Goal: Navigation & Orientation: Understand site structure

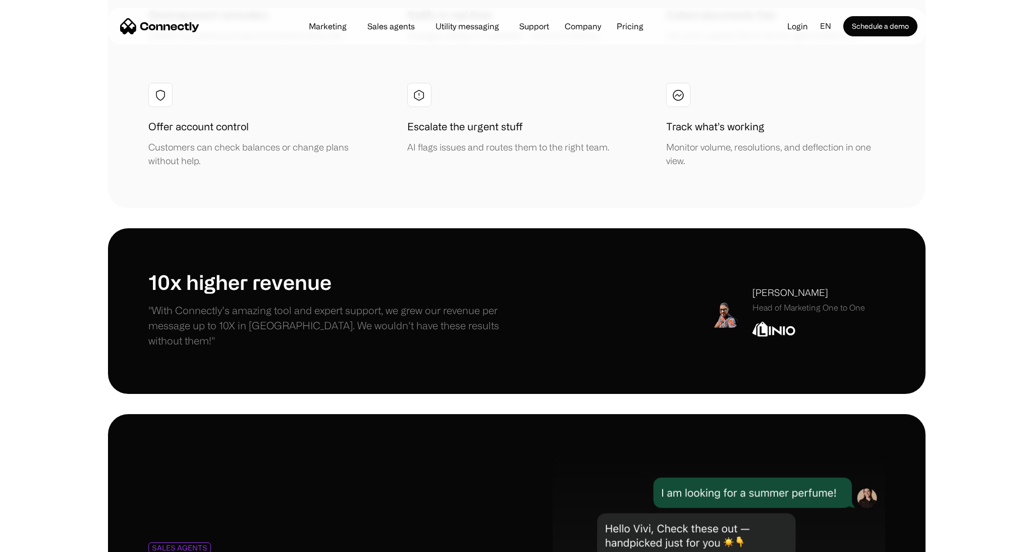
scroll to position [3987, 0]
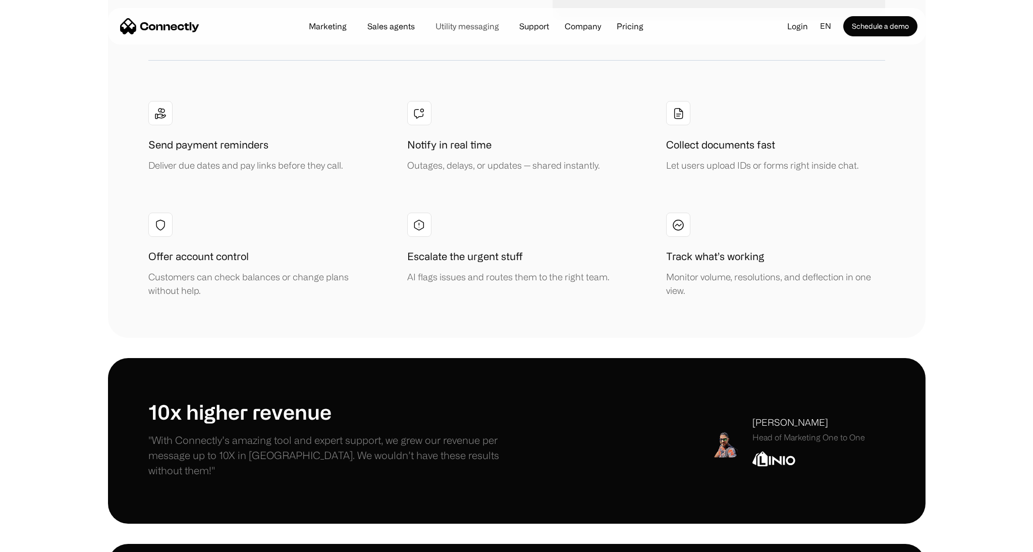
click at [463, 25] on link "Utility messaging" at bounding box center [468, 26] width 80 height 8
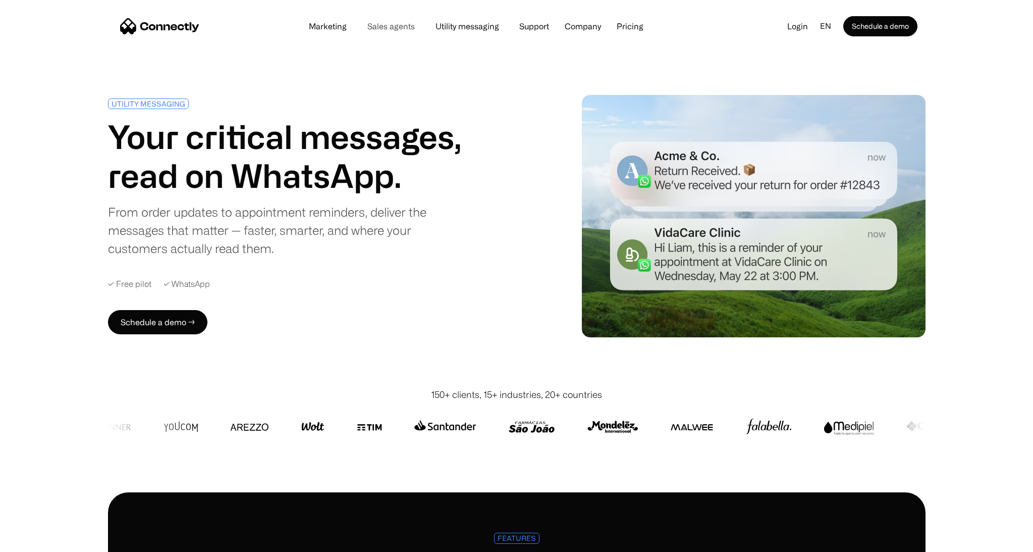
click at [394, 28] on link "Sales agents" at bounding box center [391, 26] width 64 height 8
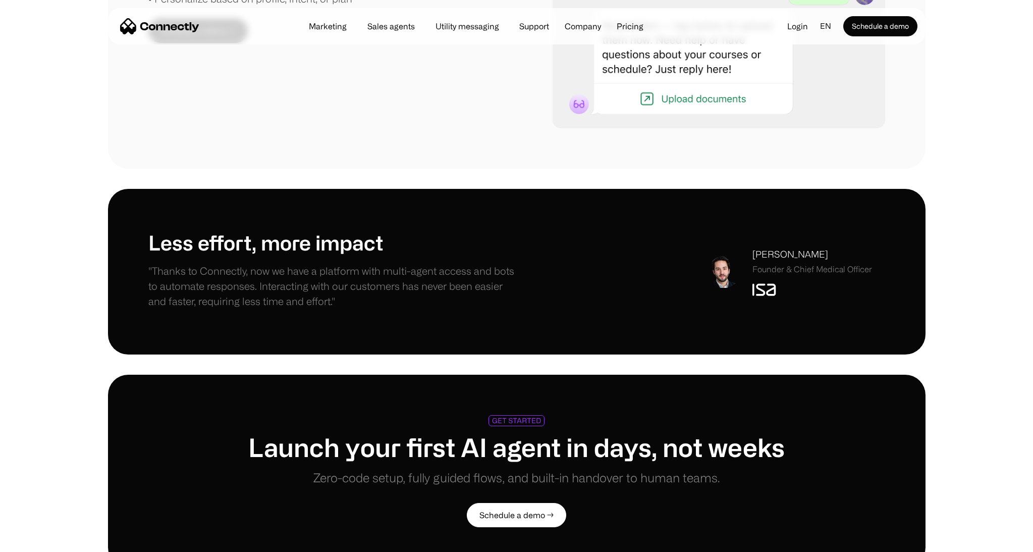
scroll to position [2187, 0]
